Goal: Information Seeking & Learning: Learn about a topic

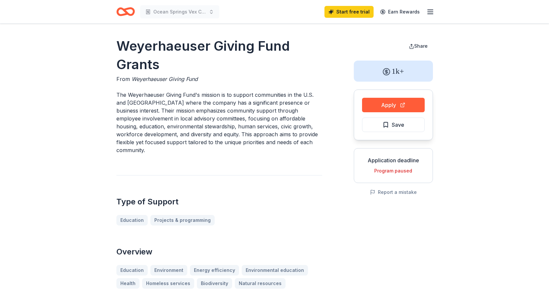
click at [386, 127] on span "Save" at bounding box center [393, 125] width 22 height 9
click at [395, 122] on html "Ocean Springs Vex Club Start free trial Earn Rewards Weyerhaeuser Giving Fund G…" at bounding box center [274, 145] width 549 height 290
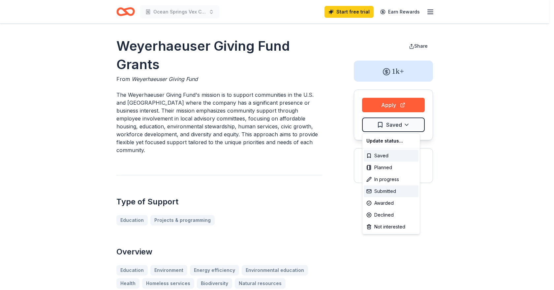
click at [394, 193] on div "Submitted" at bounding box center [391, 192] width 55 height 12
click at [99, 136] on html "Ocean Springs Vex Club Start free trial Earn Rewards Weyerhaeuser Giving Fund G…" at bounding box center [277, 145] width 554 height 290
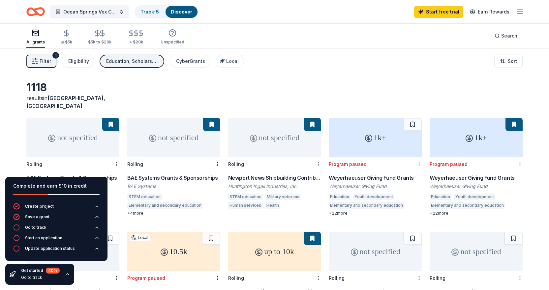
click at [419, 157] on html "Ocean Springs Vex Club Track · 5 Discover Start free trial Earn Rewards All gra…" at bounding box center [274, 145] width 549 height 290
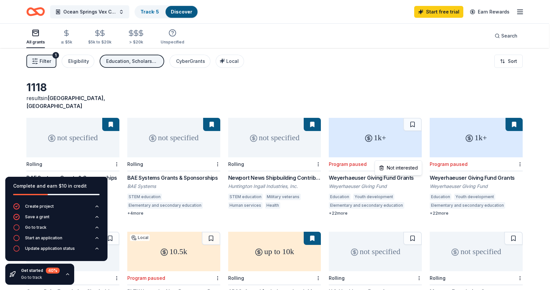
click at [395, 91] on html "Ocean Springs Vex Club Track · 5 Discover Start free trial Earn Rewards All gra…" at bounding box center [277, 145] width 554 height 290
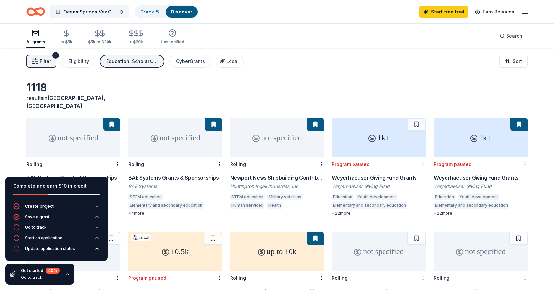
click at [418, 156] on html "Ocean Springs Vex Club Track · 5 Discover Start free trial Earn Rewards All gra…" at bounding box center [277, 145] width 554 height 290
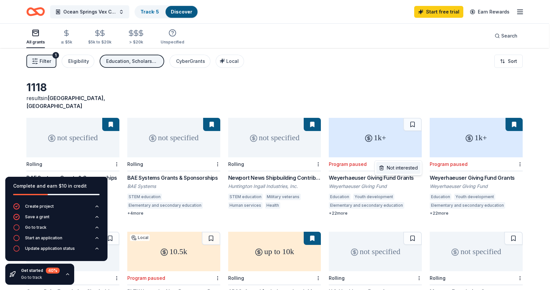
click at [411, 165] on div "Not interested" at bounding box center [398, 168] width 44 height 12
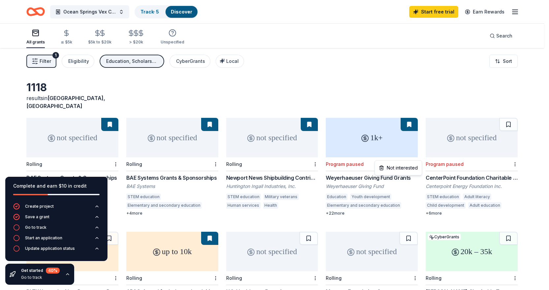
click at [419, 156] on html "Ocean Springs Vex Club Track · 5 Discover Start free trial Earn Rewards All gra…" at bounding box center [274, 145] width 549 height 290
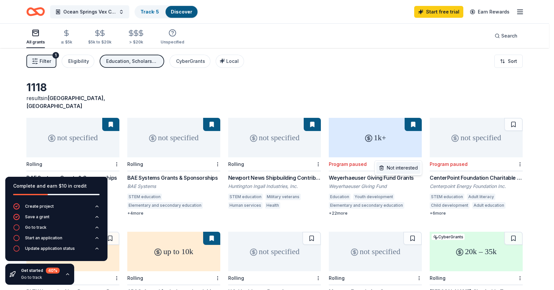
click at [413, 168] on div "Not interested" at bounding box center [398, 168] width 44 height 12
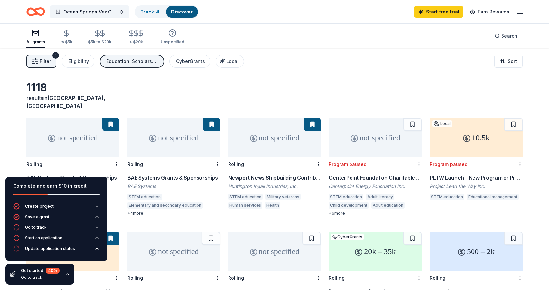
click at [421, 157] on html "Ocean Springs Vex Club Track · 4 Discover Start free trial Earn Rewards All gra…" at bounding box center [274, 145] width 549 height 290
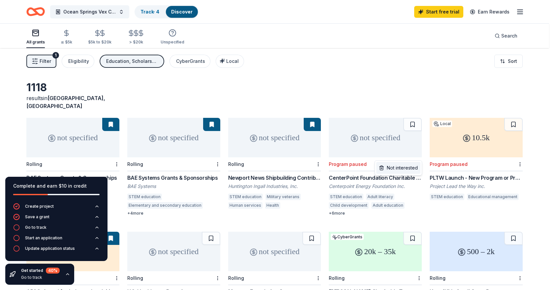
click at [410, 166] on div "Not interested" at bounding box center [398, 168] width 44 height 12
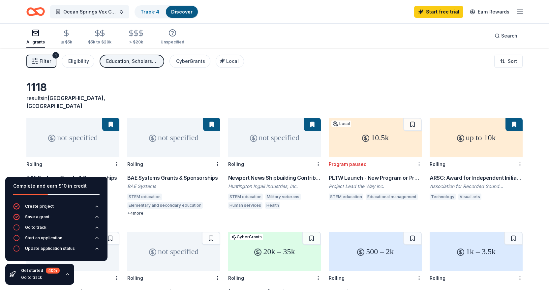
click at [418, 157] on html "Ocean Springs Vex Club Track · 4 Discover Start free trial Earn Rewards All gra…" at bounding box center [274, 145] width 549 height 290
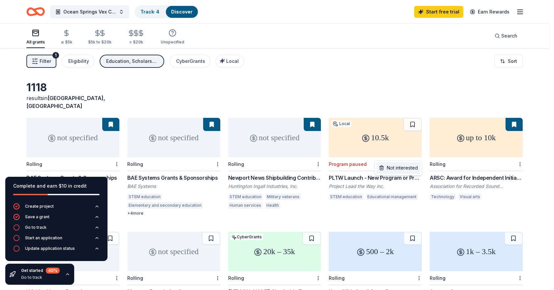
click at [412, 168] on div "Not interested" at bounding box center [398, 168] width 44 height 12
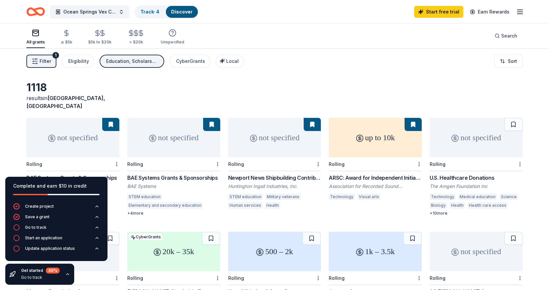
click at [375, 89] on div "1118 results in Ocean Springs, MS" at bounding box center [274, 95] width 496 height 29
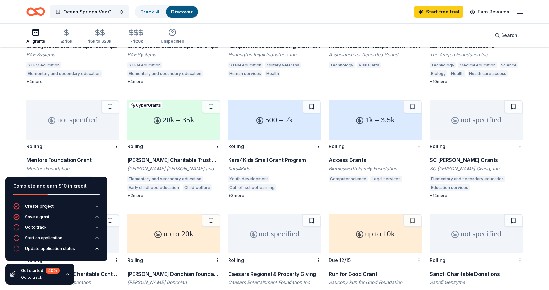
scroll to position [165, 0]
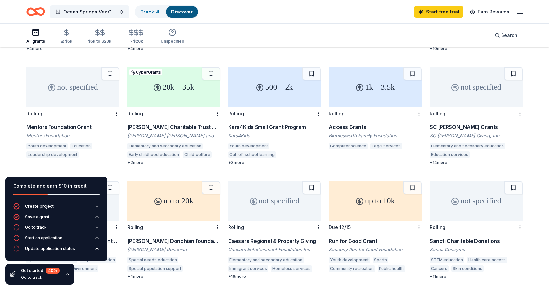
click at [283, 123] on div "Kars4Kids Small Grant Program" at bounding box center [274, 127] width 93 height 8
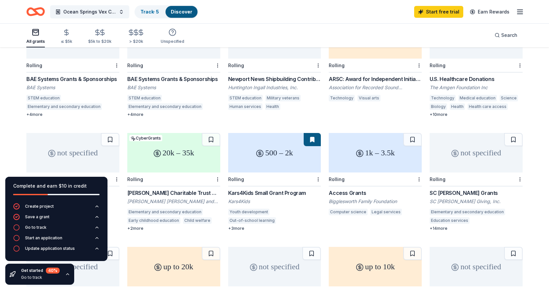
scroll to position [0, 0]
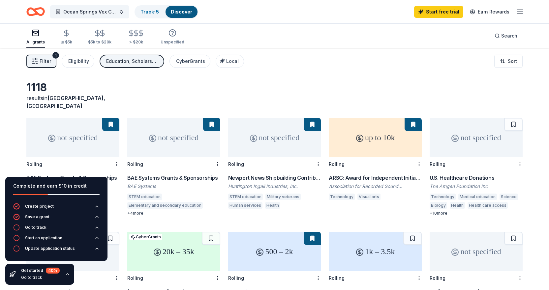
click at [100, 41] on div "$5k to $20k" at bounding box center [99, 42] width 23 height 5
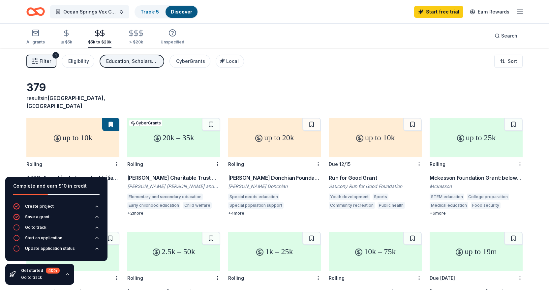
click at [46, 63] on span "Filter" at bounding box center [46, 61] width 12 height 8
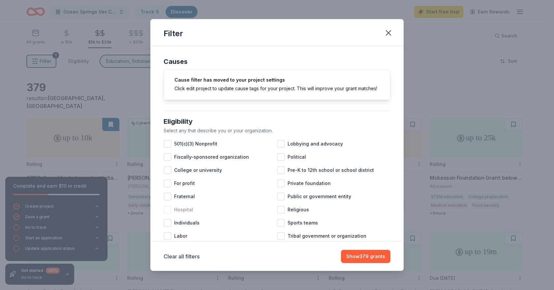
scroll to position [33, 0]
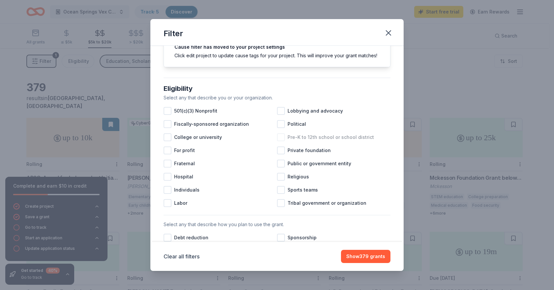
click at [280, 141] on div at bounding box center [281, 137] width 8 height 8
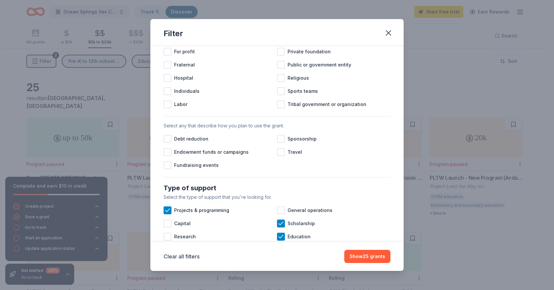
scroll to position [165, 0]
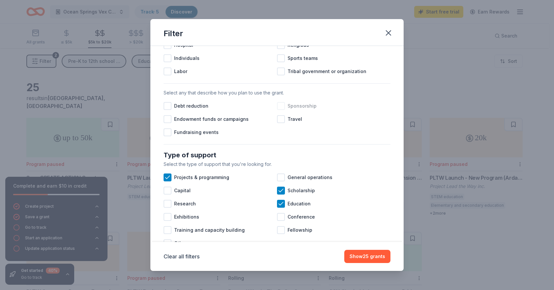
click at [304, 110] on span "Sponsorship" at bounding box center [301, 106] width 29 height 8
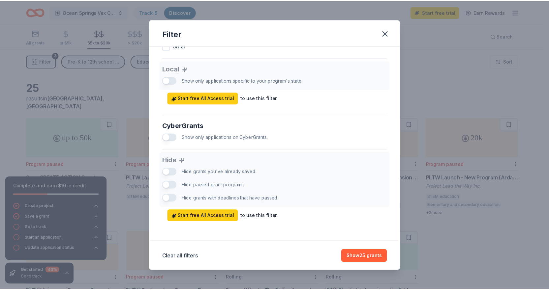
scroll to position [371, 0]
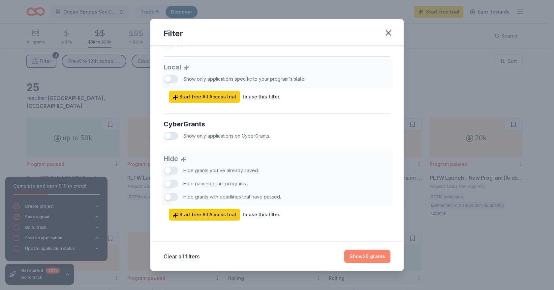
click at [376, 259] on button "Show 25 grants" at bounding box center [367, 256] width 46 height 13
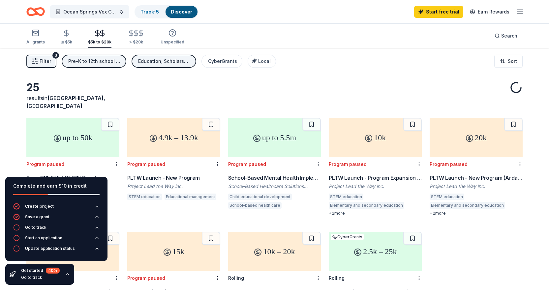
scroll to position [33, 0]
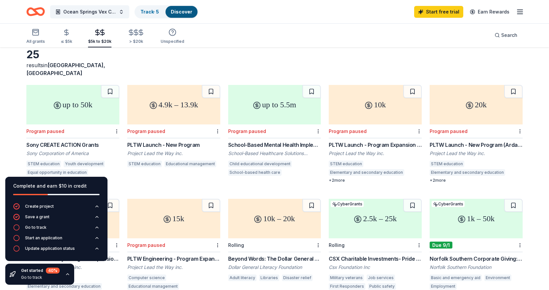
click at [72, 107] on div "up to 50k" at bounding box center [72, 105] width 93 height 40
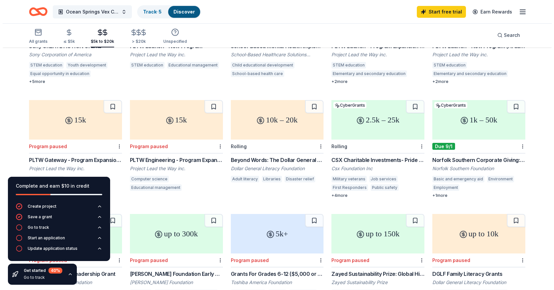
scroll to position [0, 0]
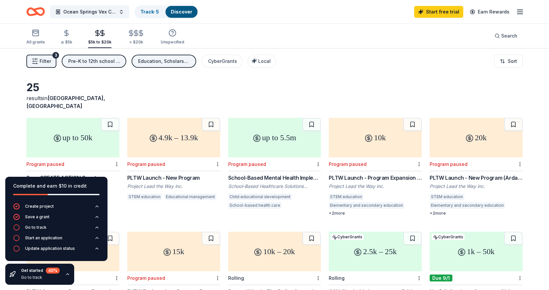
click at [46, 62] on span "Filter" at bounding box center [46, 61] width 12 height 8
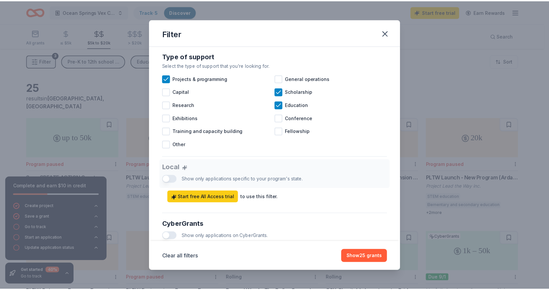
scroll to position [371, 0]
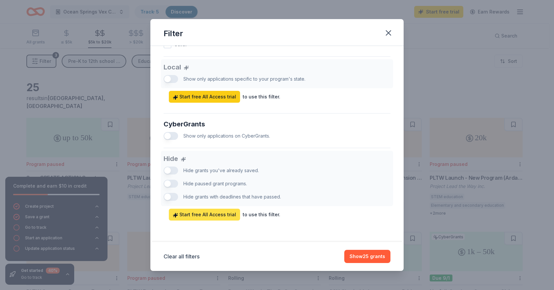
click at [213, 215] on span "Start free All Access trial" at bounding box center [204, 215] width 63 height 8
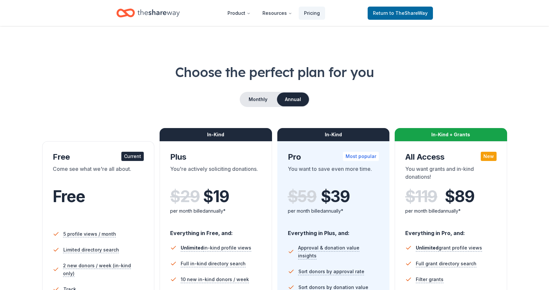
click at [133, 158] on div "Current" at bounding box center [132, 156] width 22 height 9
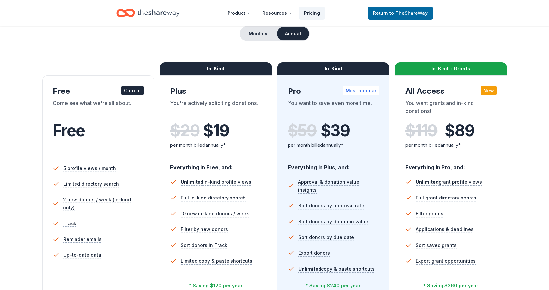
scroll to position [132, 0]
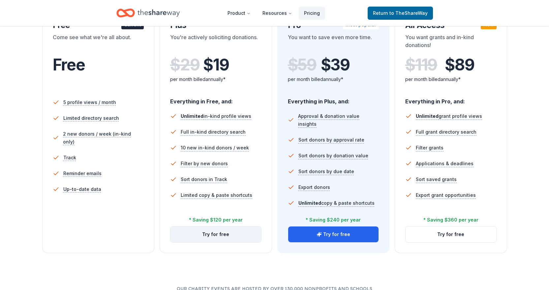
click at [222, 233] on button "Try for free" at bounding box center [215, 235] width 91 height 16
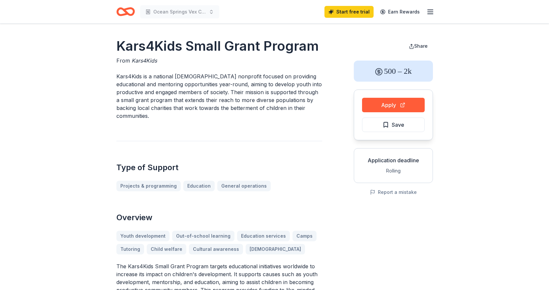
click at [404, 104] on button "Apply" at bounding box center [393, 105] width 63 height 15
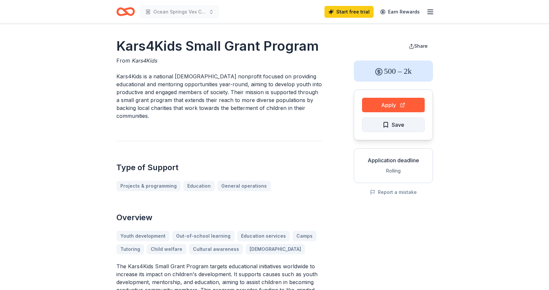
click at [404, 122] on button "Save" at bounding box center [393, 125] width 63 height 15
click at [403, 124] on html "Ocean Springs Vex Club Start free trial Earn Rewards Kars4Kids Small Grant Prog…" at bounding box center [274, 145] width 549 height 290
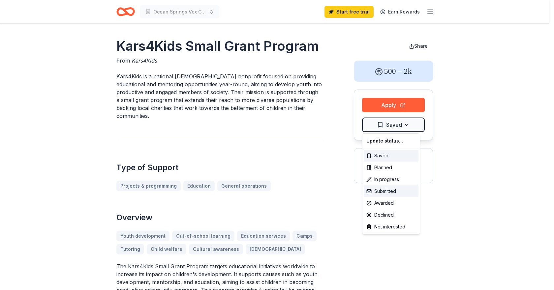
click at [393, 188] on div "Submitted" at bounding box center [391, 192] width 55 height 12
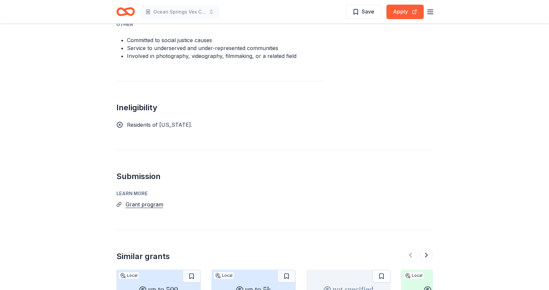
scroll to position [494, 0]
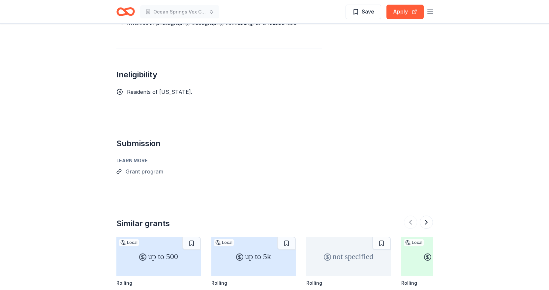
click at [151, 167] on button "Grant program" at bounding box center [145, 171] width 38 height 9
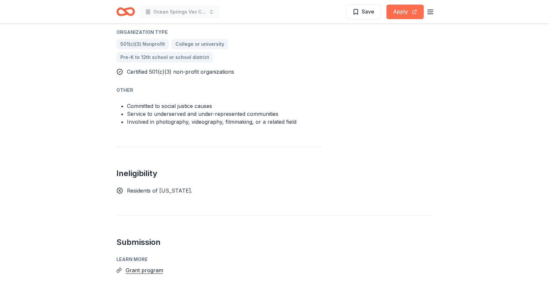
click at [401, 11] on button "Apply" at bounding box center [404, 12] width 37 height 15
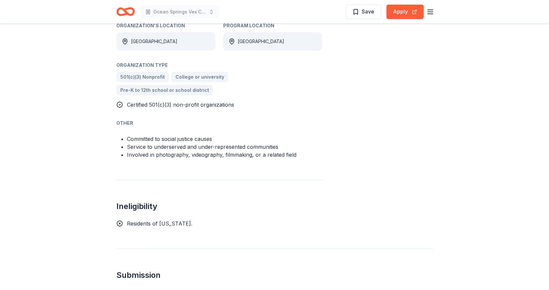
scroll to position [264, 0]
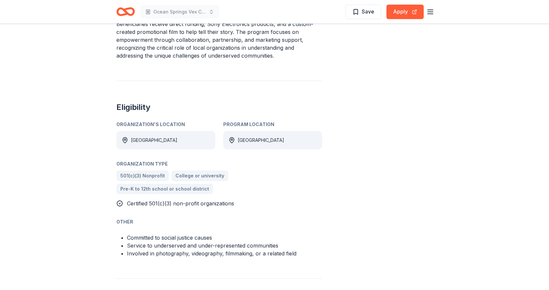
click at [432, 14] on icon "button" at bounding box center [430, 12] width 8 height 8
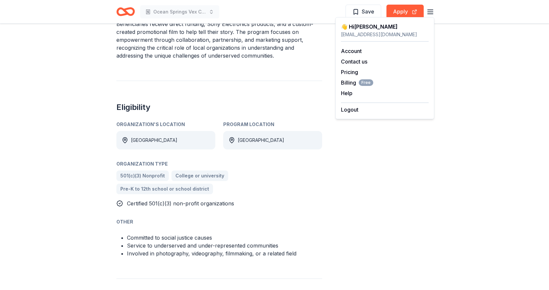
click at [460, 50] on div "Sony CREATE ACTION Grants From Sony Corporation of America Sony's charitable mi…" at bounding box center [274, 184] width 549 height 848
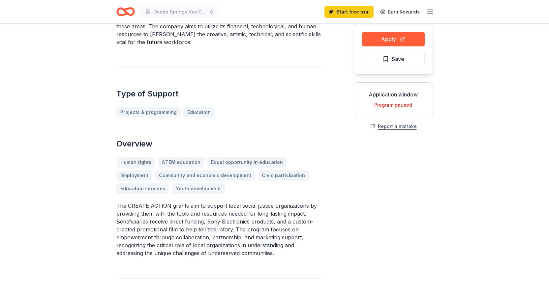
scroll to position [0, 0]
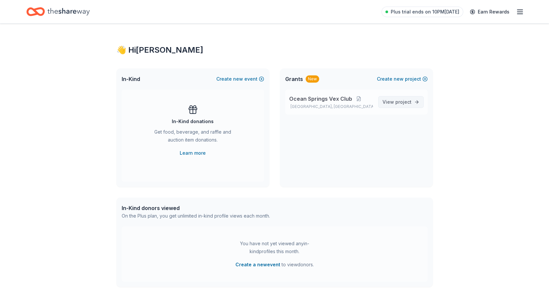
click at [391, 101] on span "View project" at bounding box center [396, 102] width 29 height 8
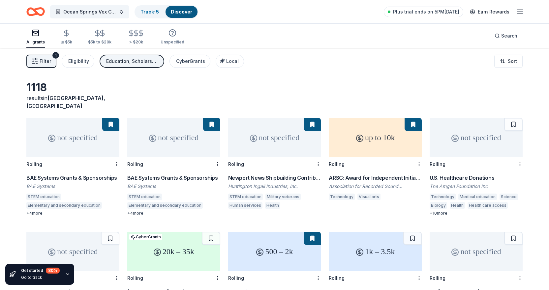
click at [48, 62] on span "Filter" at bounding box center [46, 61] width 12 height 8
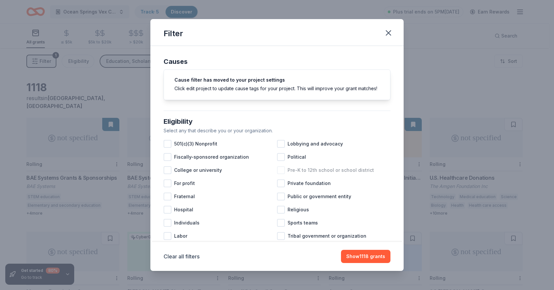
click at [280, 174] on div at bounding box center [281, 170] width 8 height 8
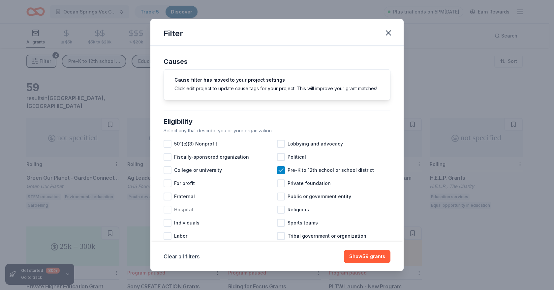
scroll to position [33, 0]
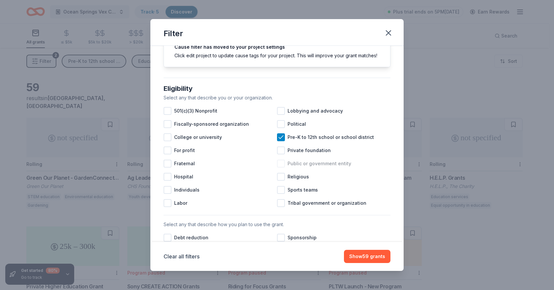
click at [280, 168] on div at bounding box center [281, 164] width 8 height 8
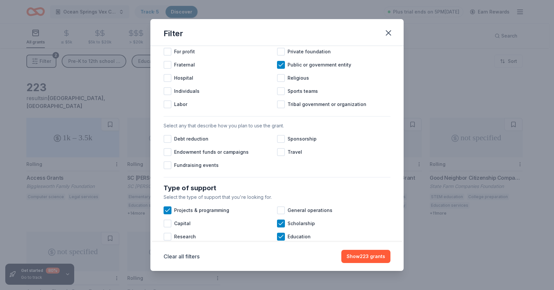
scroll to position [165, 0]
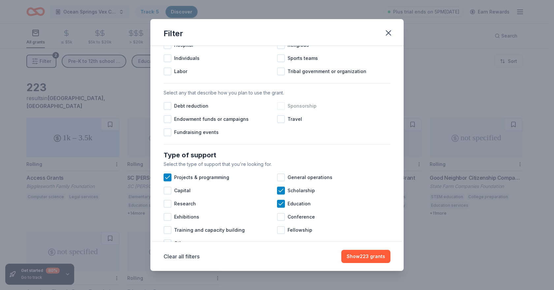
click at [281, 110] on div at bounding box center [281, 106] width 8 height 8
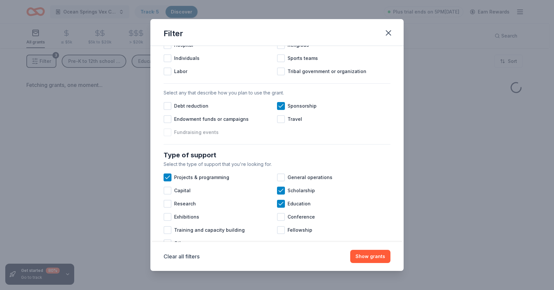
click at [170, 136] on div at bounding box center [167, 133] width 8 height 8
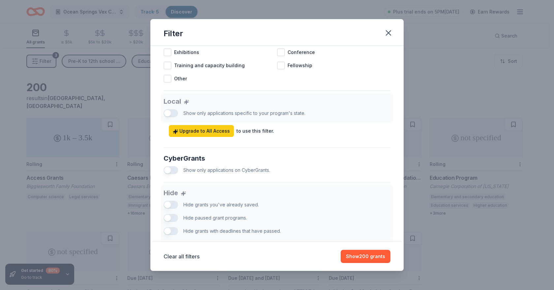
scroll to position [363, 0]
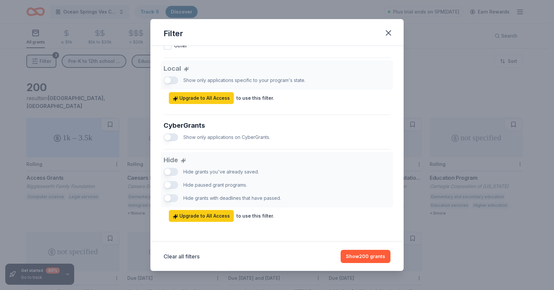
click at [174, 192] on div "Hide Hide grants you've already saved. Hide paused grant programs. Hide grants …" at bounding box center [276, 187] width 227 height 70
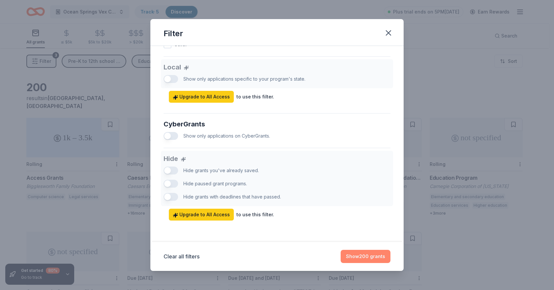
click at [355, 256] on button "Show 200 grants" at bounding box center [366, 256] width 50 height 13
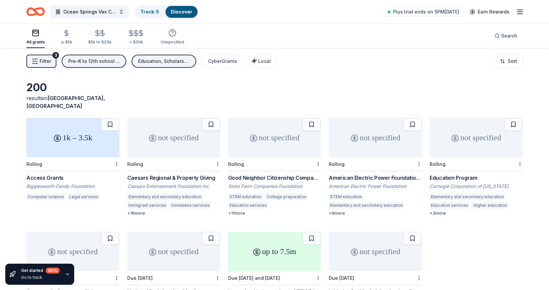
click at [46, 61] on span "Filter" at bounding box center [46, 61] width 12 height 8
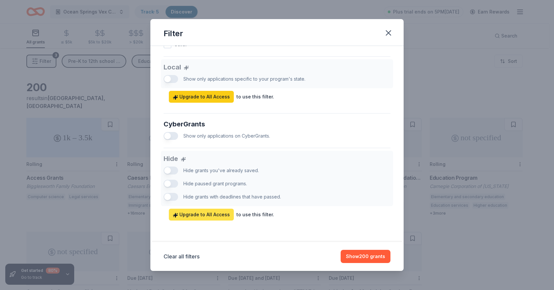
click at [199, 215] on span "Upgrade to All Access" at bounding box center [201, 215] width 57 height 8
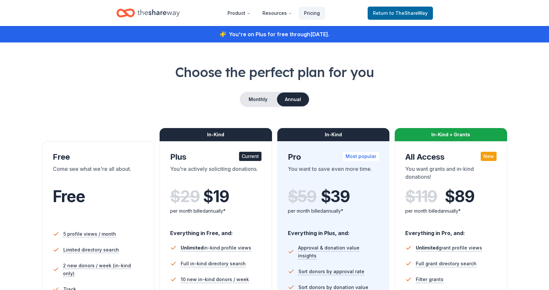
click at [151, 11] on icon "Home" at bounding box center [158, 13] width 42 height 14
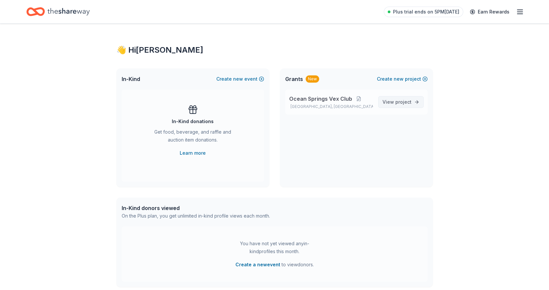
click at [393, 103] on span "View project" at bounding box center [396, 102] width 29 height 8
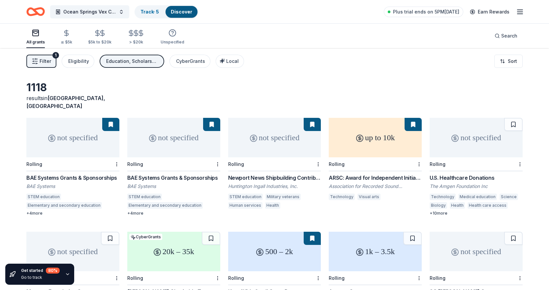
click at [48, 63] on span "Filter" at bounding box center [46, 61] width 12 height 8
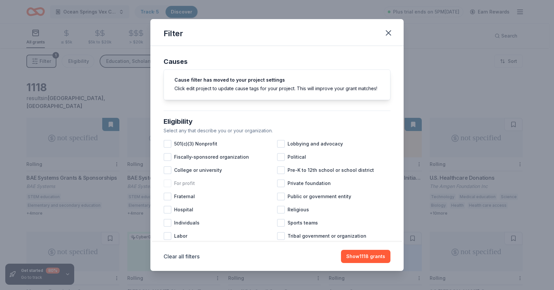
scroll to position [33, 0]
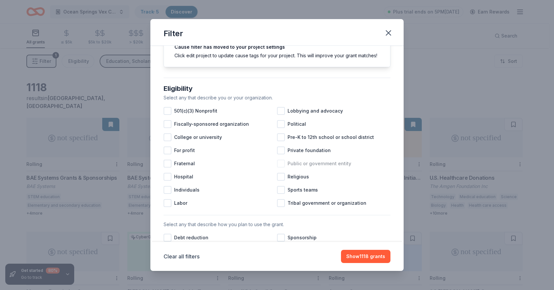
click at [279, 168] on div at bounding box center [281, 164] width 8 height 8
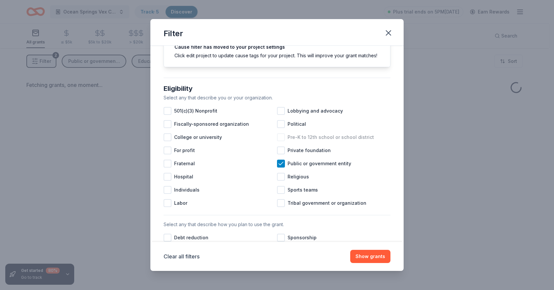
click at [279, 141] on div at bounding box center [281, 137] width 8 height 8
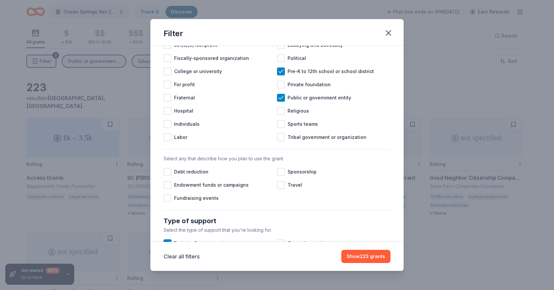
scroll to position [132, 0]
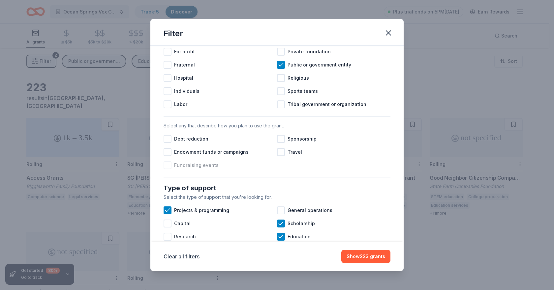
click at [194, 169] on span "Fundraising events" at bounding box center [196, 166] width 44 height 8
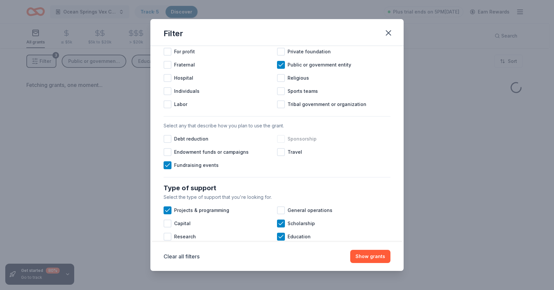
click at [277, 143] on div at bounding box center [281, 139] width 8 height 8
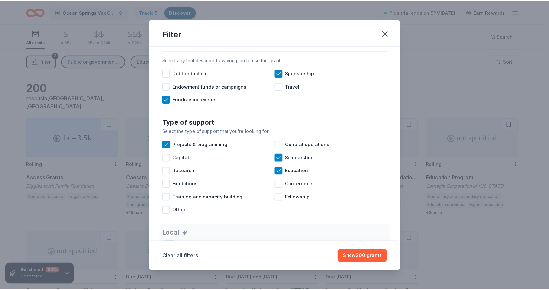
scroll to position [231, 0]
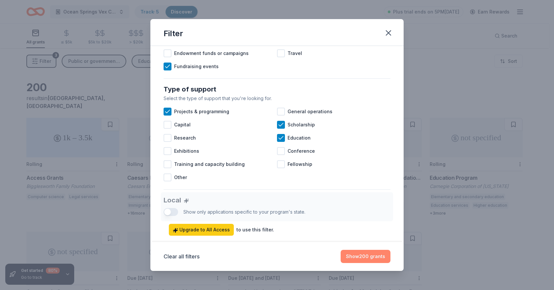
click at [357, 260] on button "Show 200 grants" at bounding box center [366, 256] width 50 height 13
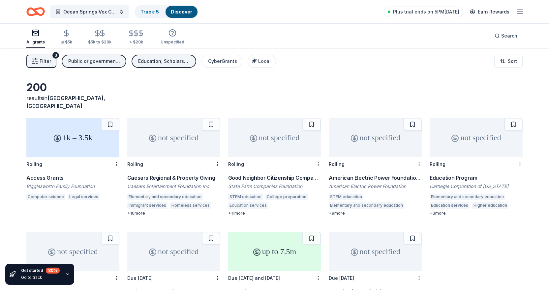
click at [375, 138] on div "not specified" at bounding box center [375, 138] width 93 height 40
click at [416, 12] on span "Plus trial ends on 5PM, 8/19" at bounding box center [426, 12] width 66 height 8
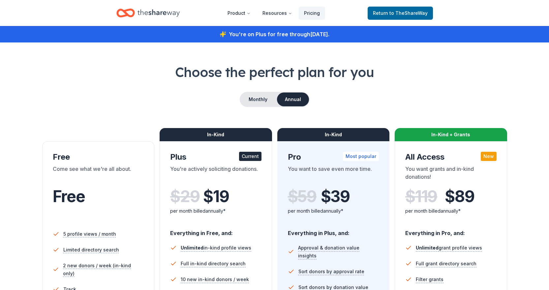
click at [109, 93] on div "Monthly Annual" at bounding box center [274, 99] width 496 height 15
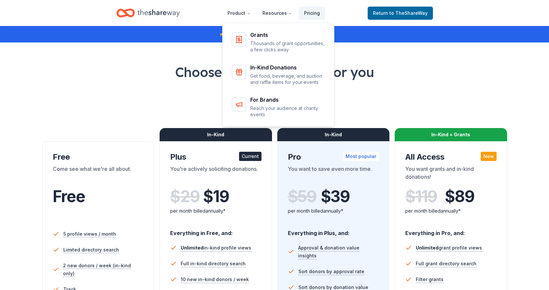
click at [156, 13] on icon "Home" at bounding box center [158, 13] width 42 height 14
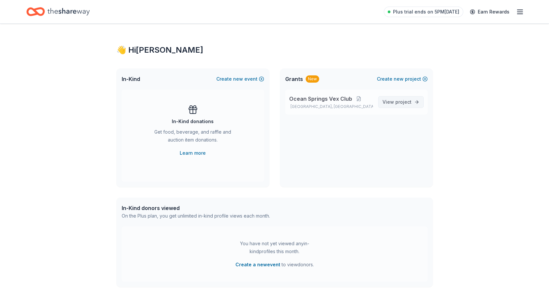
click at [395, 103] on span "View project" at bounding box center [396, 102] width 29 height 8
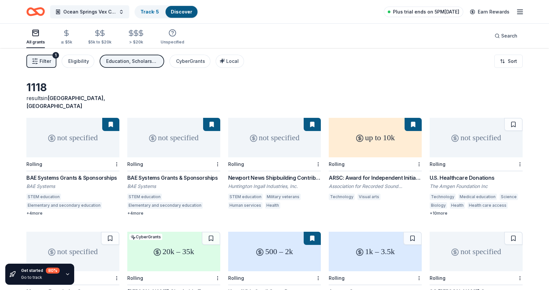
click at [425, 11] on span "Plus trial ends on 5PM, 8/19" at bounding box center [426, 12] width 66 height 8
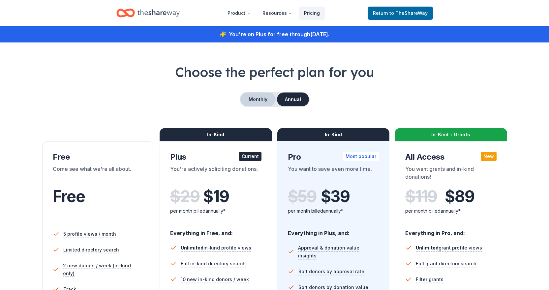
click at [258, 99] on button "Monthly" at bounding box center [257, 100] width 35 height 14
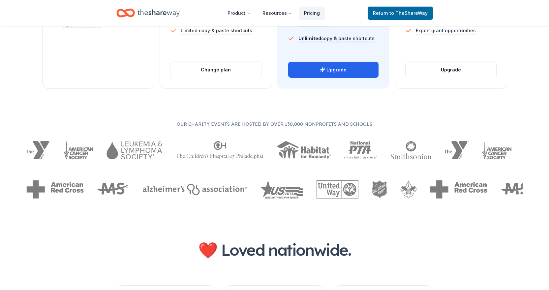
scroll to position [231, 0]
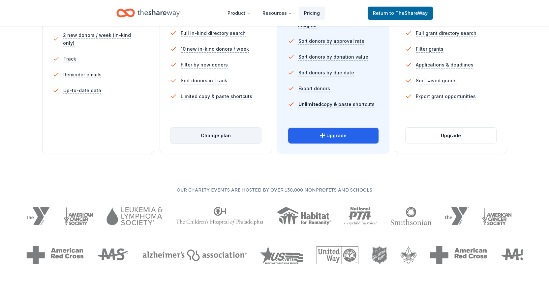
click at [221, 138] on button "Change plan" at bounding box center [215, 136] width 91 height 16
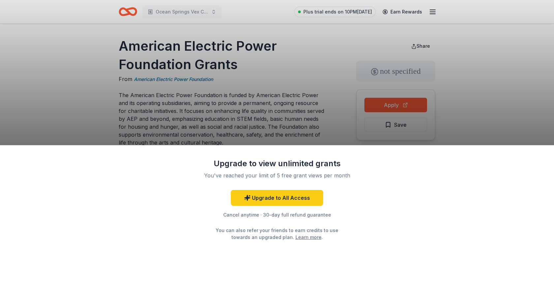
click at [315, 123] on div "Upgrade to view unlimited grants You've reached your limit of 5 free grant view…" at bounding box center [277, 145] width 554 height 290
click at [279, 76] on div "Upgrade to view unlimited grants You've reached your limit of 5 free grant view…" at bounding box center [277, 145] width 554 height 290
click at [288, 176] on div "You've reached your limit of 5 free grant views per month" at bounding box center [277, 176] width 156 height 8
click at [302, 89] on div "Upgrade to view unlimited grants You've reached your limit of 5 free grant view…" at bounding box center [277, 145] width 554 height 290
click at [350, 14] on div "Upgrade to view unlimited grants You've reached your limit of 5 free grant view…" at bounding box center [277, 145] width 554 height 290
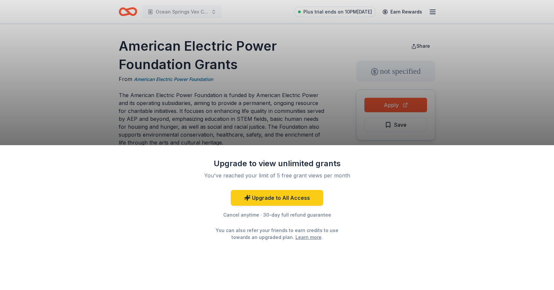
click at [318, 103] on div "Upgrade to view unlimited grants You've reached your limit of 5 free grant view…" at bounding box center [277, 145] width 554 height 290
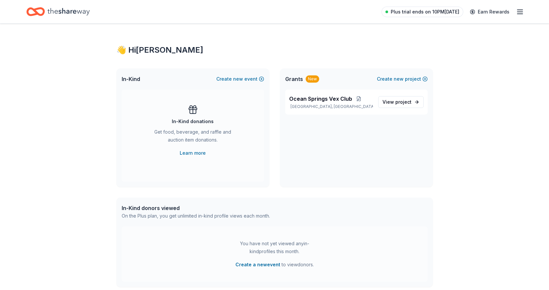
click at [426, 14] on span "Plus trial ends on 10PM[DATE]" at bounding box center [425, 12] width 69 height 8
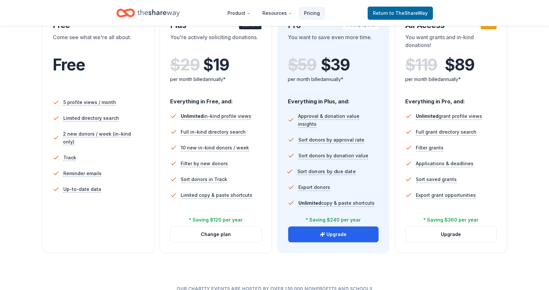
scroll to position [165, 0]
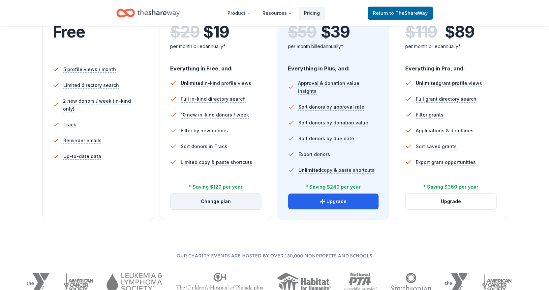
click at [221, 205] on button "Change plan" at bounding box center [215, 202] width 91 height 16
